Goal: Information Seeking & Learning: Learn about a topic

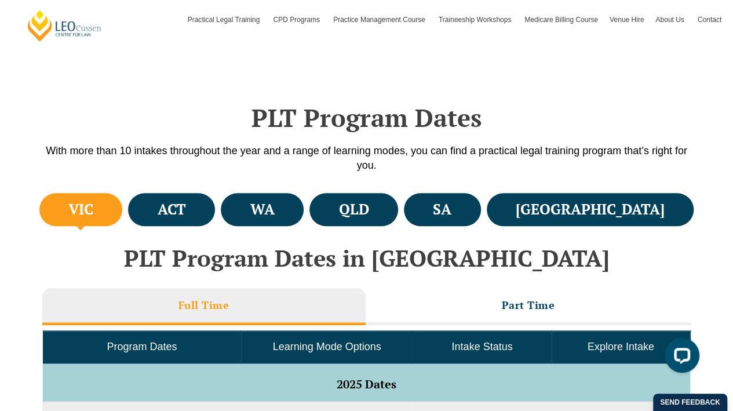
scroll to position [294, 0]
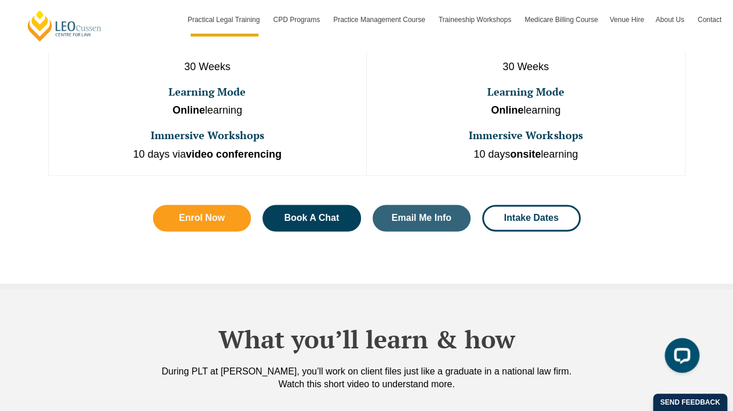
scroll to position [769, 0]
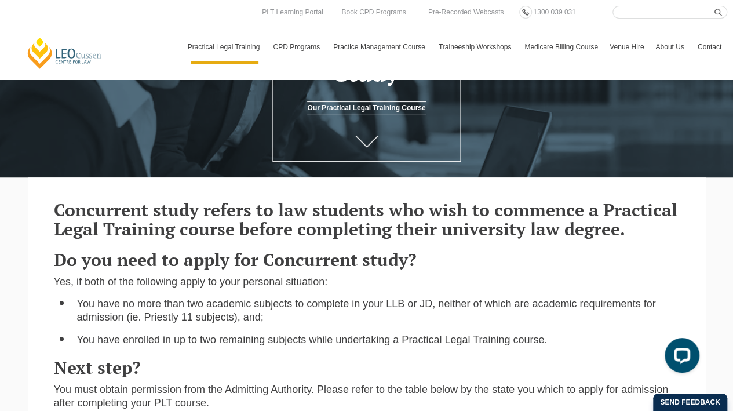
scroll to position [127, 0]
